Goal: Navigation & Orientation: Find specific page/section

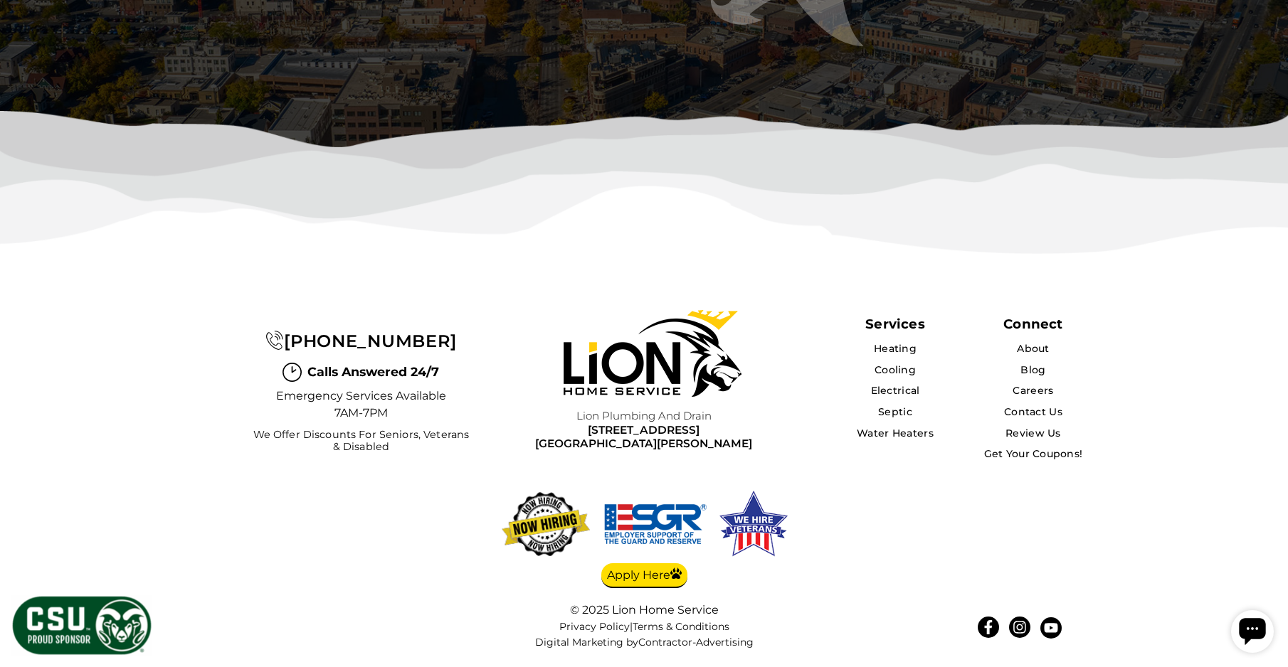
scroll to position [6163, 0]
click at [910, 344] on link "Heating" at bounding box center [894, 348] width 43 height 13
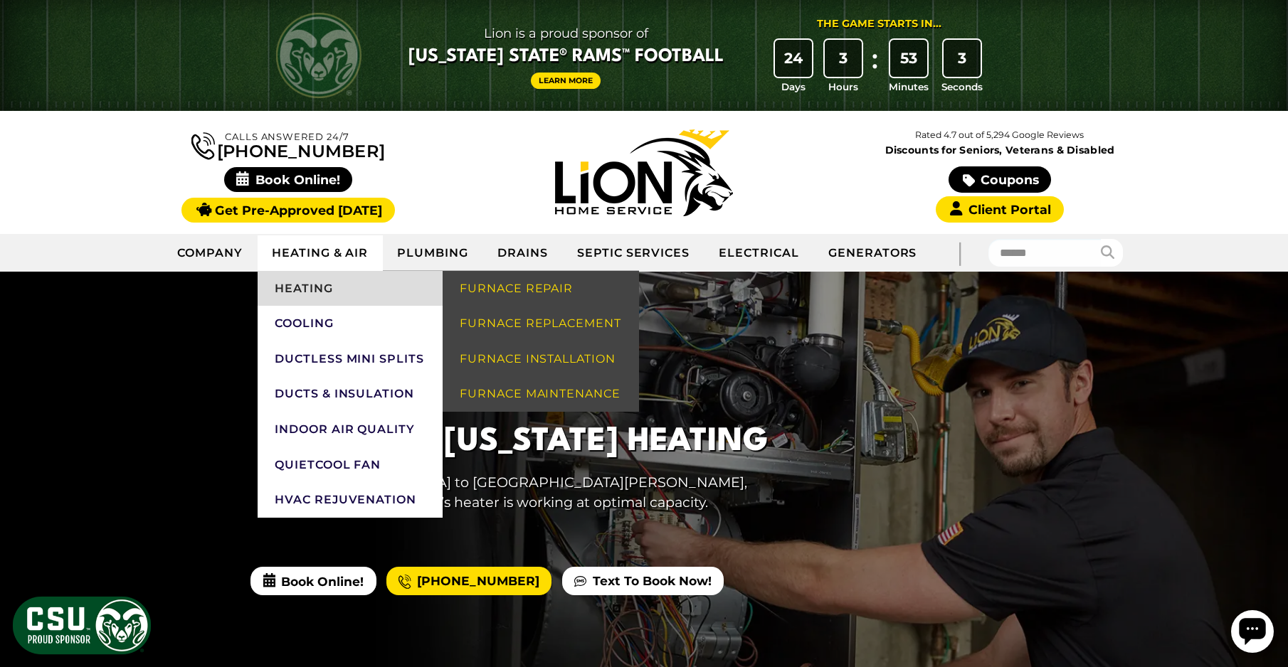
click at [335, 287] on link "Heating" at bounding box center [350, 289] width 185 height 36
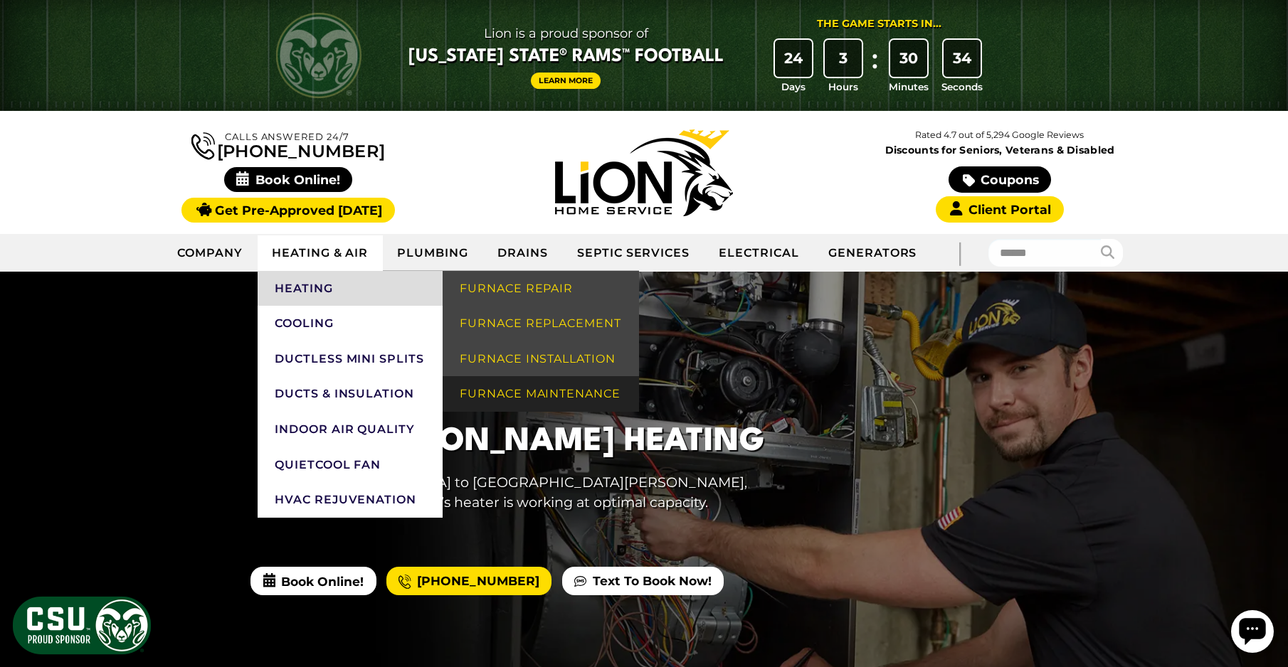
click at [529, 396] on link "Furnace Maintenance" at bounding box center [541, 394] width 196 height 36
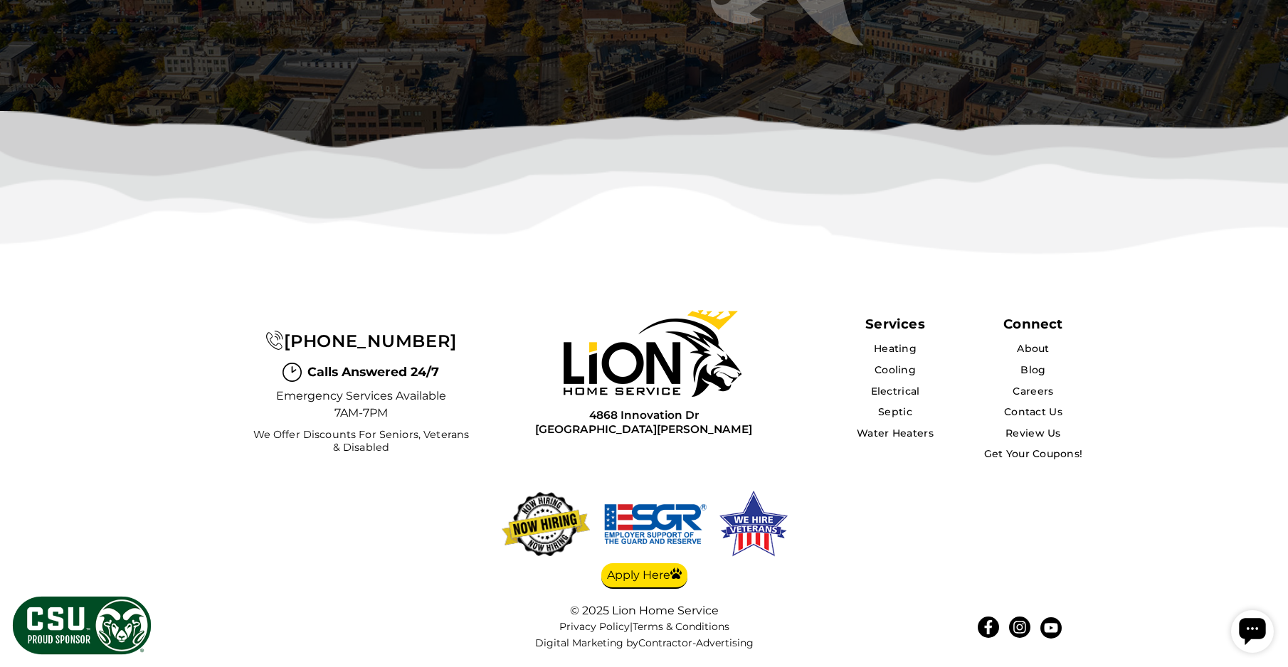
scroll to position [4732, 0]
